Goal: Transaction & Acquisition: Purchase product/service

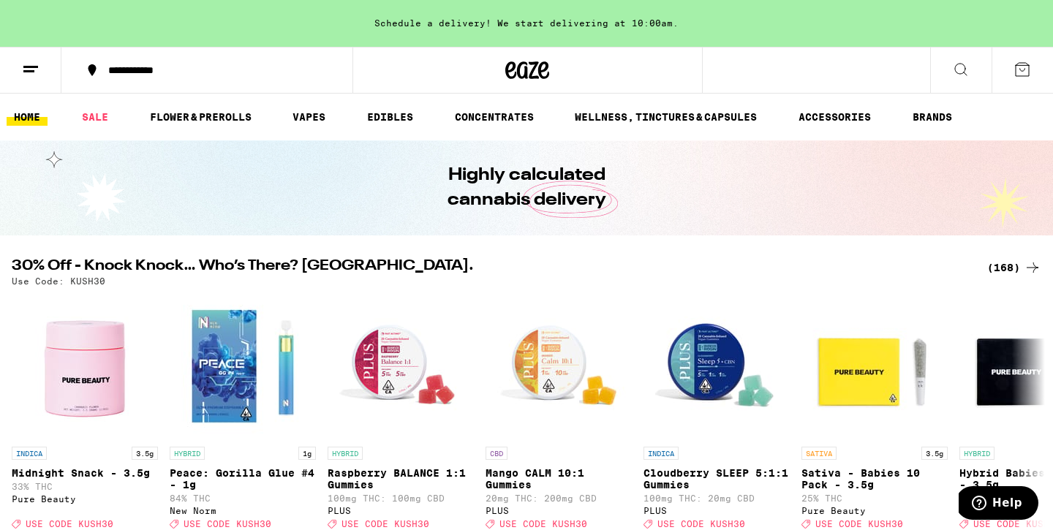
click at [1002, 267] on div "(168)" at bounding box center [1014, 268] width 54 height 18
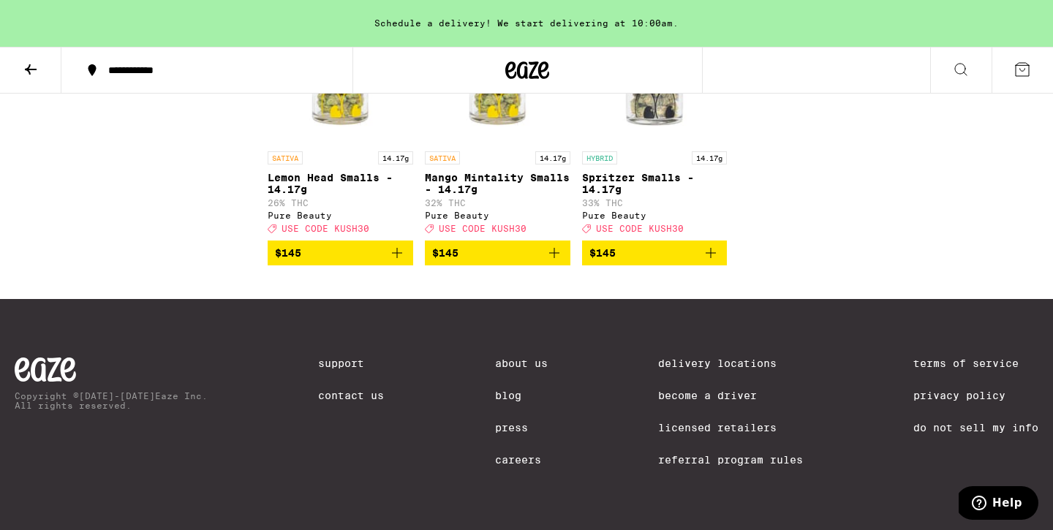
scroll to position [9812, 0]
